Goal: Check status: Check status

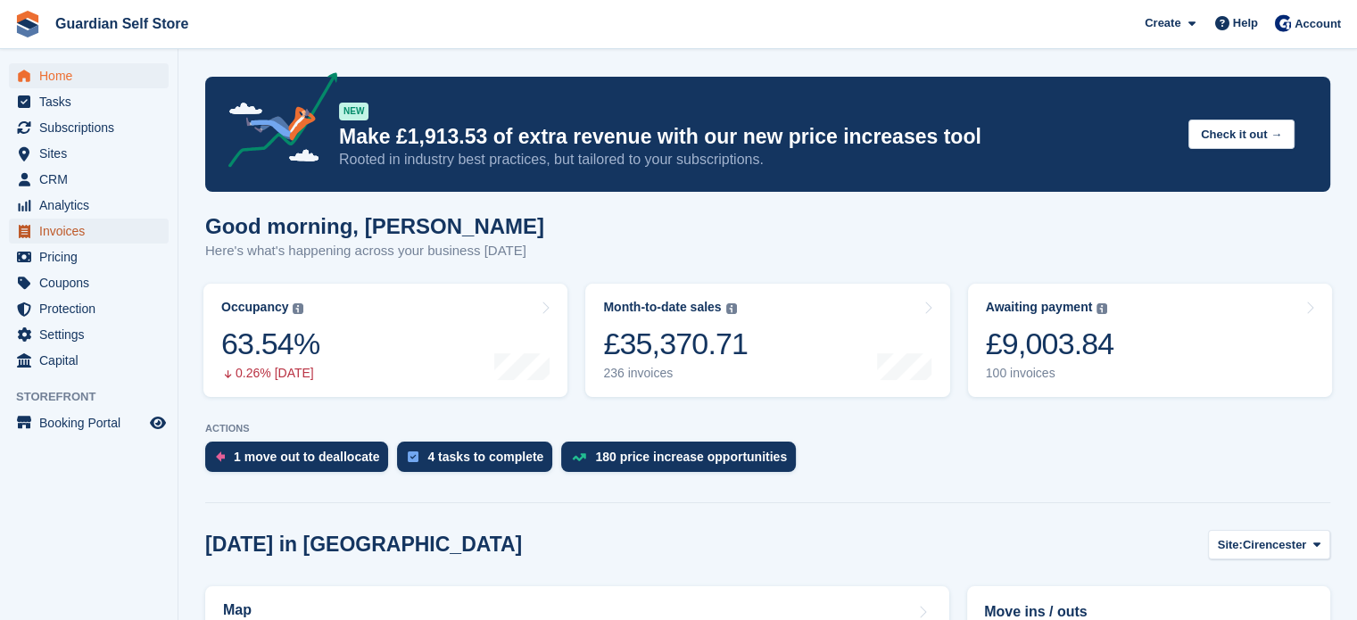
click at [62, 227] on span "Invoices" at bounding box center [92, 231] width 107 height 25
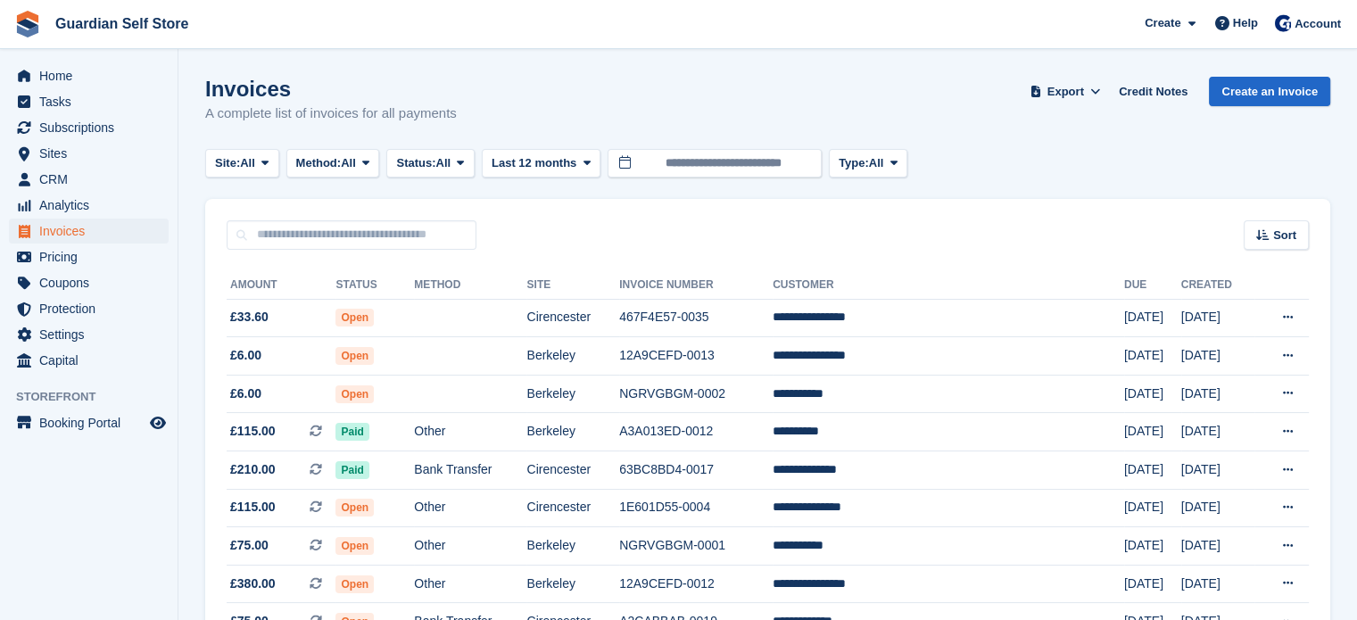
click at [367, 239] on input "text" at bounding box center [352, 234] width 250 height 29
type input "******"
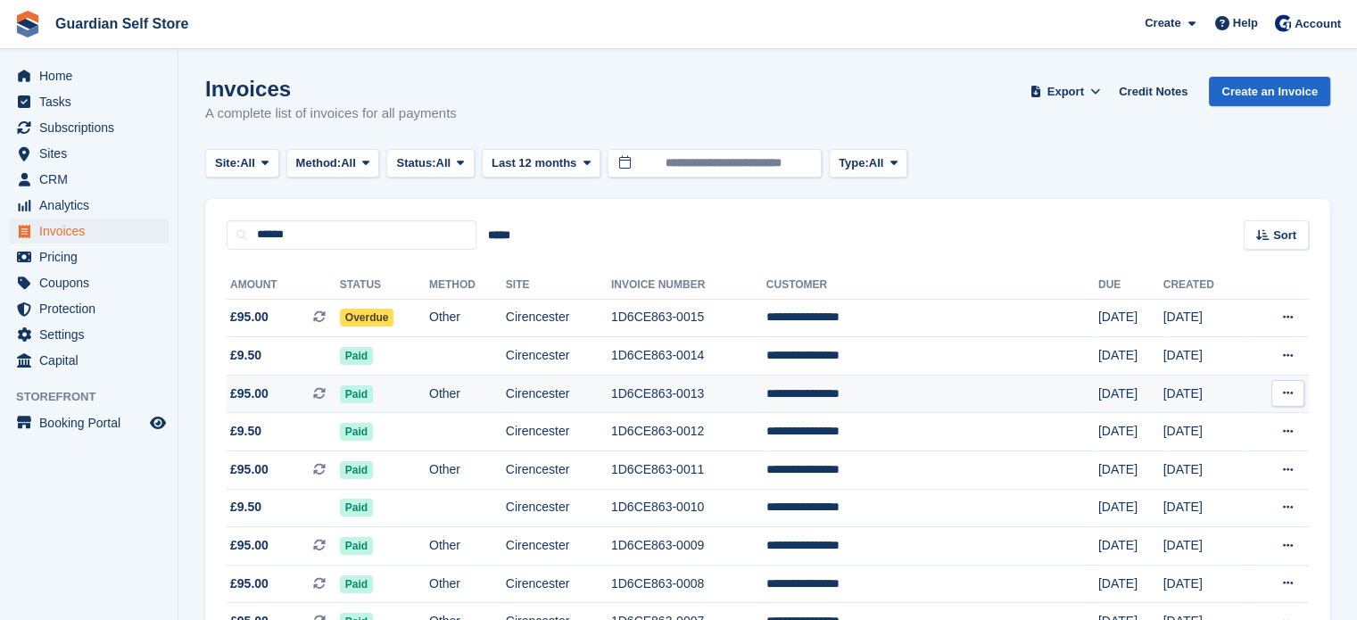
click at [296, 384] on span "£95.00 This is a recurring subscription invoice." at bounding box center [283, 393] width 113 height 19
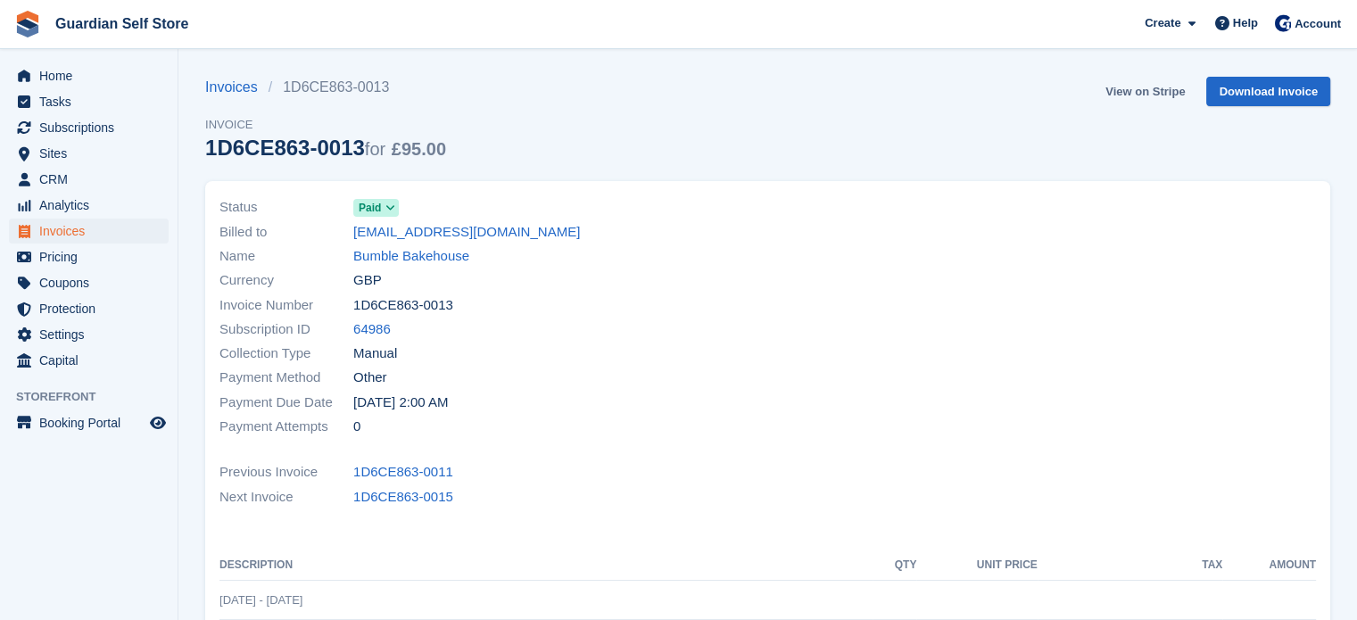
drag, startPoint x: 0, startPoint y: 0, endPoint x: 1149, endPoint y: 98, distance: 1153.1
click at [1149, 98] on link "View on Stripe" at bounding box center [1145, 91] width 94 height 29
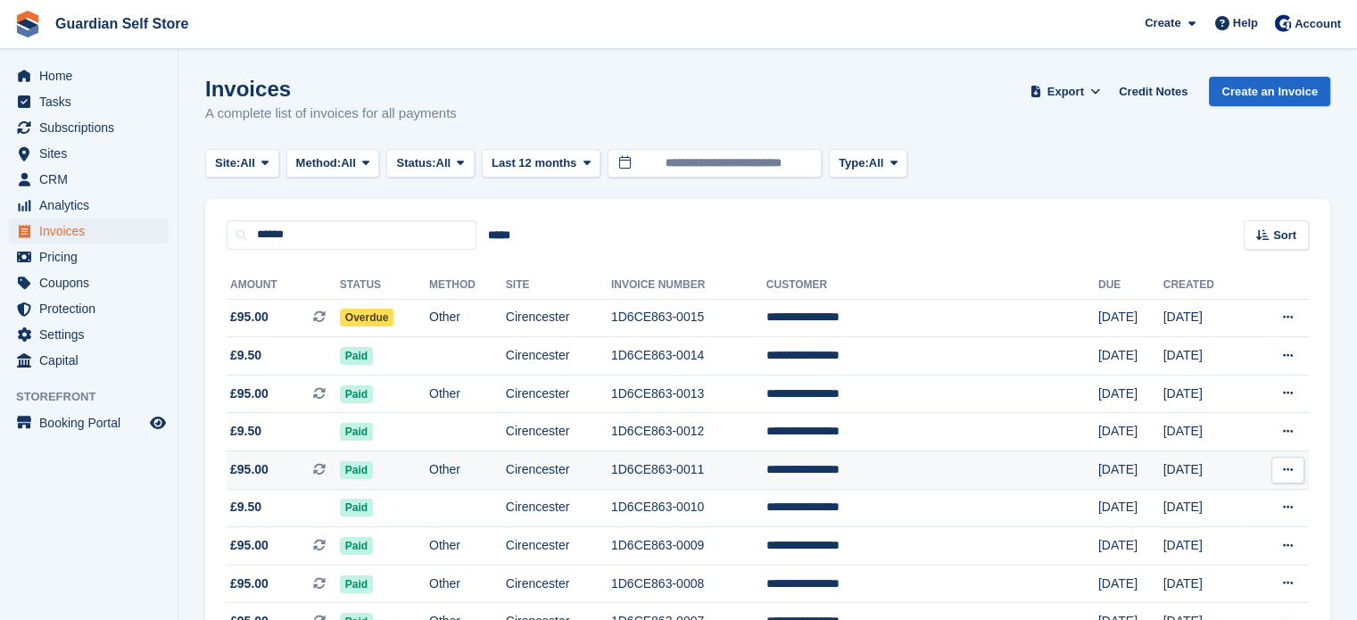
click at [425, 462] on td "Paid" at bounding box center [384, 470] width 89 height 38
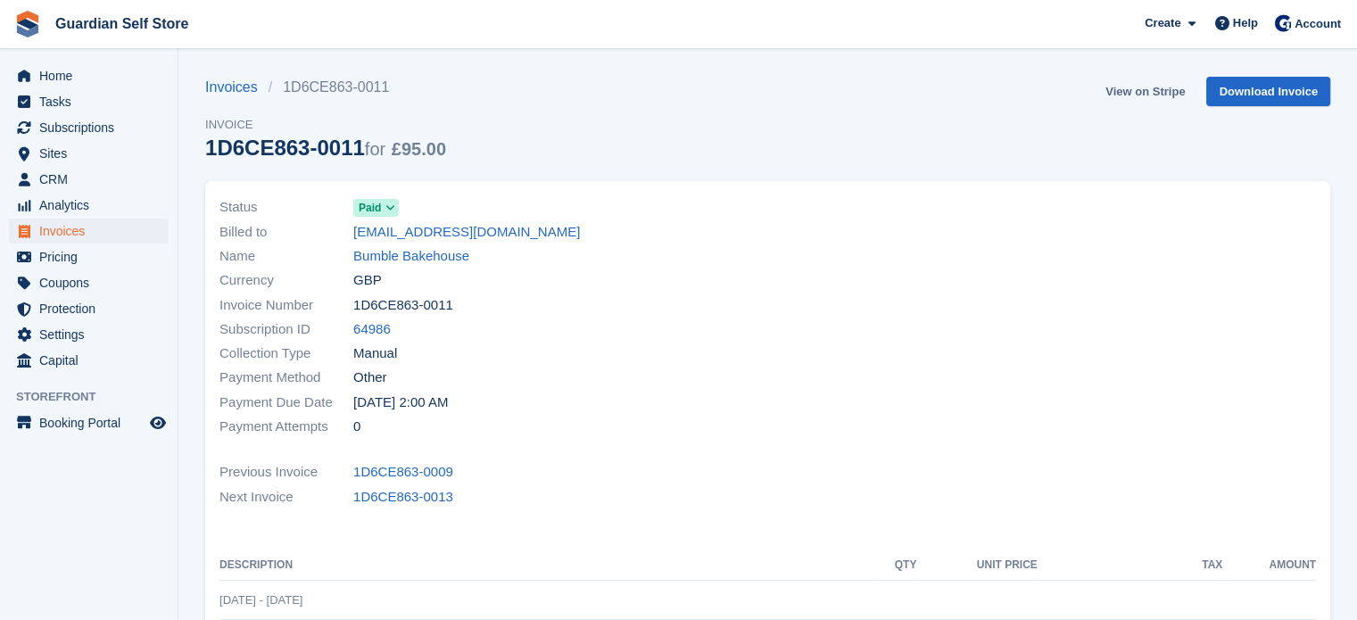
click at [1114, 97] on link "View on Stripe" at bounding box center [1145, 91] width 94 height 29
click at [66, 78] on span "Home" at bounding box center [92, 75] width 107 height 25
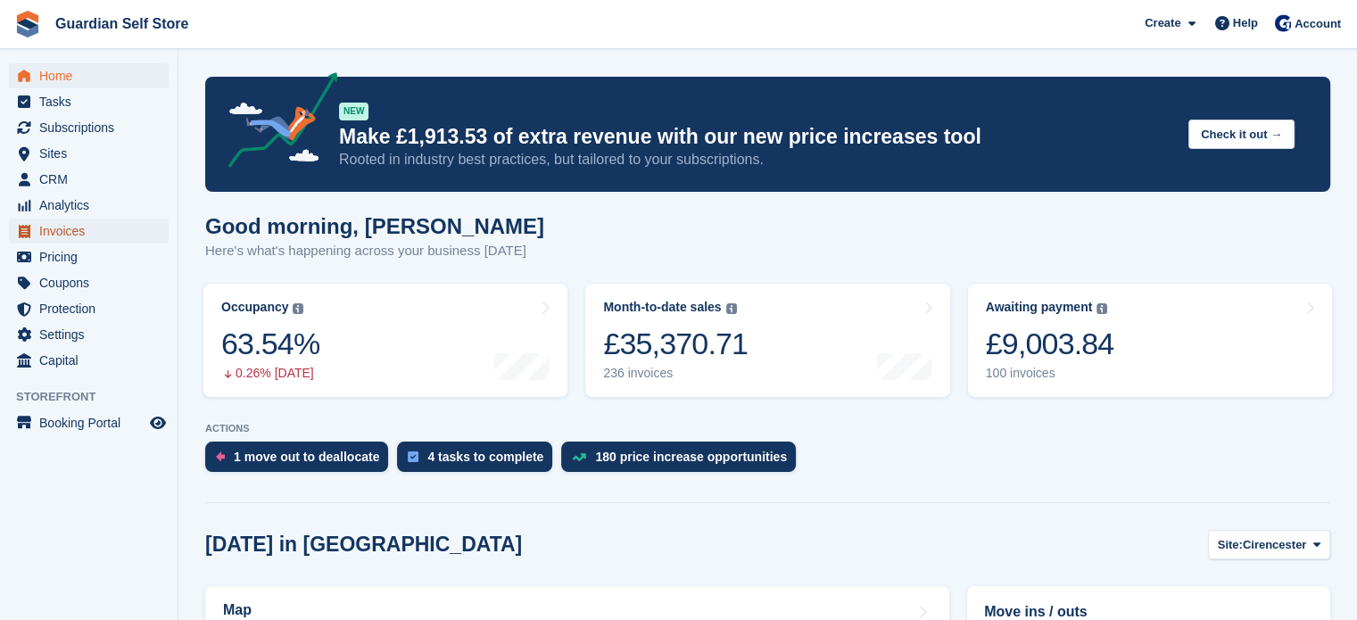
click at [74, 236] on span "Invoices" at bounding box center [92, 231] width 107 height 25
